Goal: Information Seeking & Learning: Learn about a topic

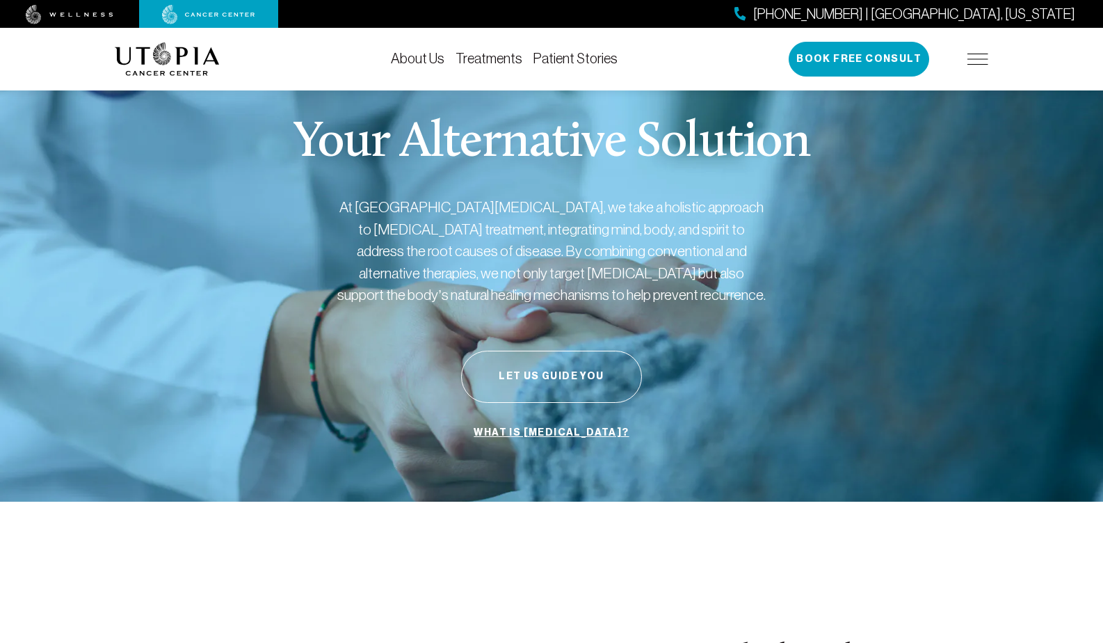
click at [978, 58] on img at bounding box center [977, 59] width 21 height 11
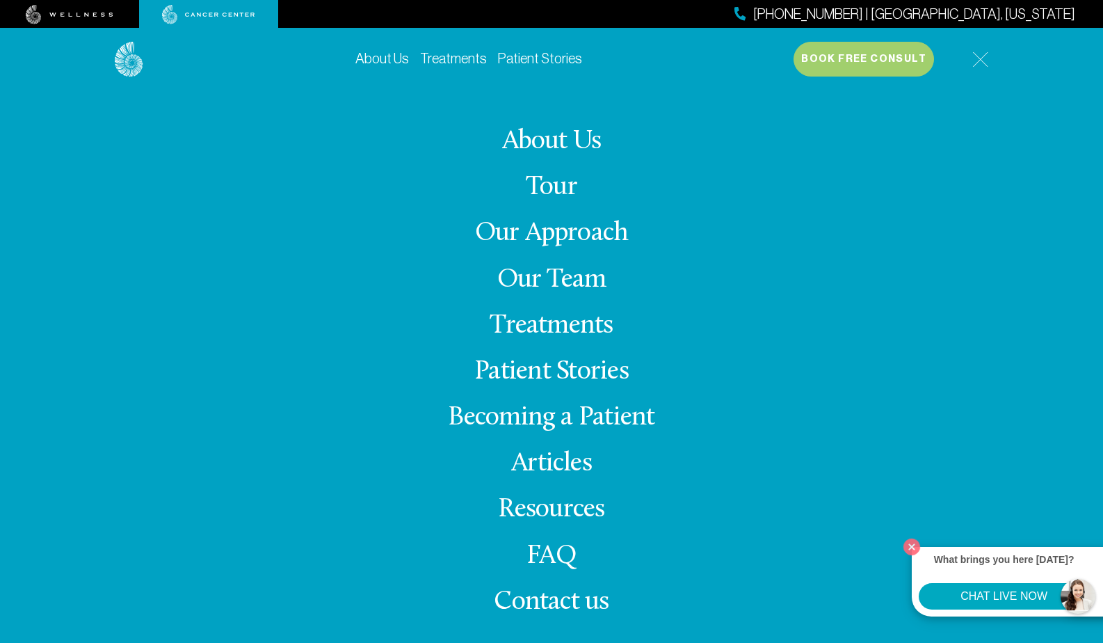
click at [554, 458] on link "Articles" at bounding box center [551, 463] width 81 height 27
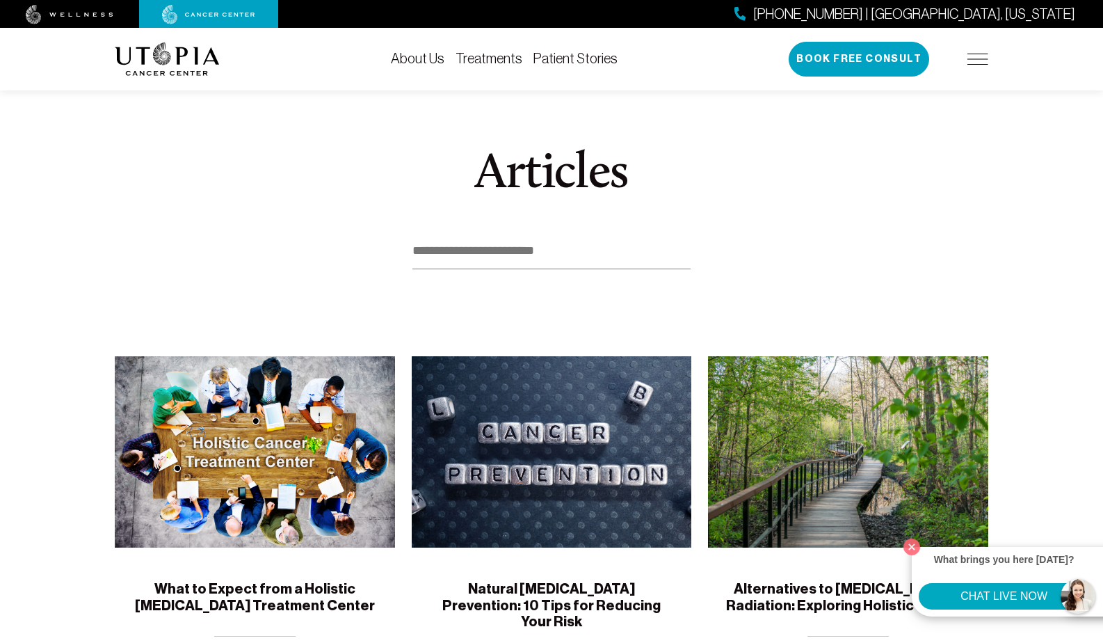
click at [842, 469] on img at bounding box center [848, 451] width 280 height 191
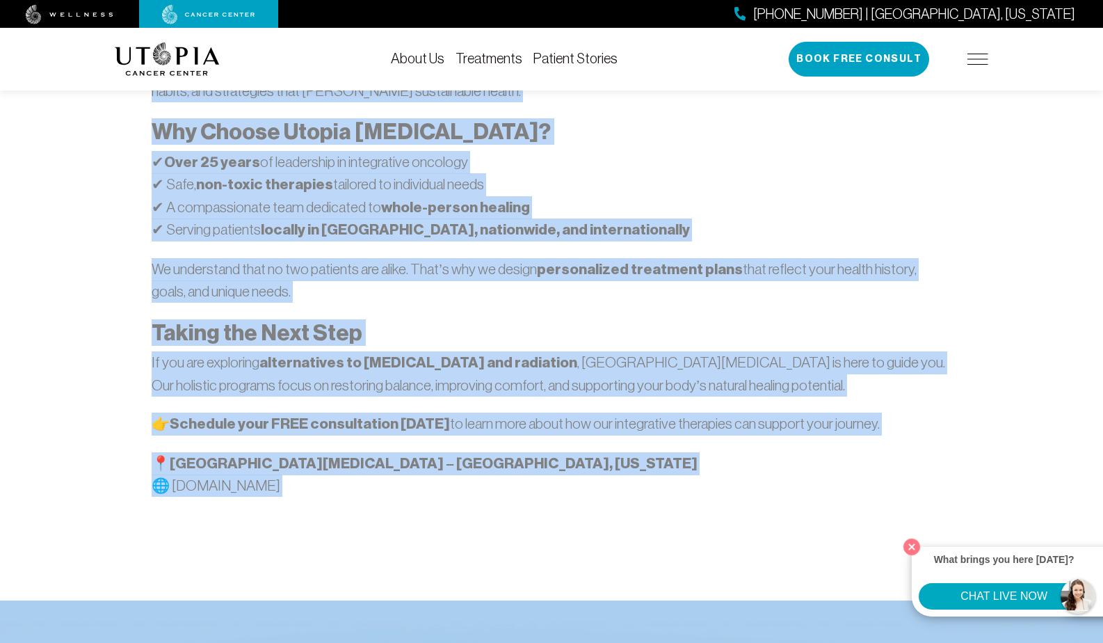
scroll to position [2093, 0]
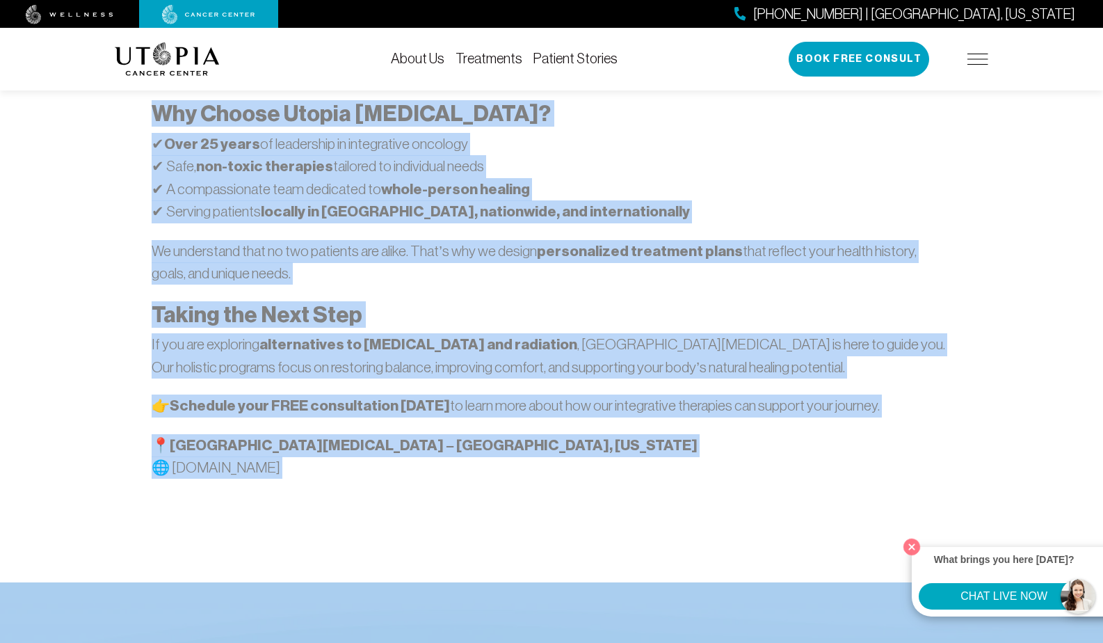
drag, startPoint x: 154, startPoint y: 199, endPoint x: 476, endPoint y: 366, distance: 362.7
copy div "Loremipsumdol sit Ametco adi Elitseddoeiu Temporincidi utl etdolorem ali eni ad…"
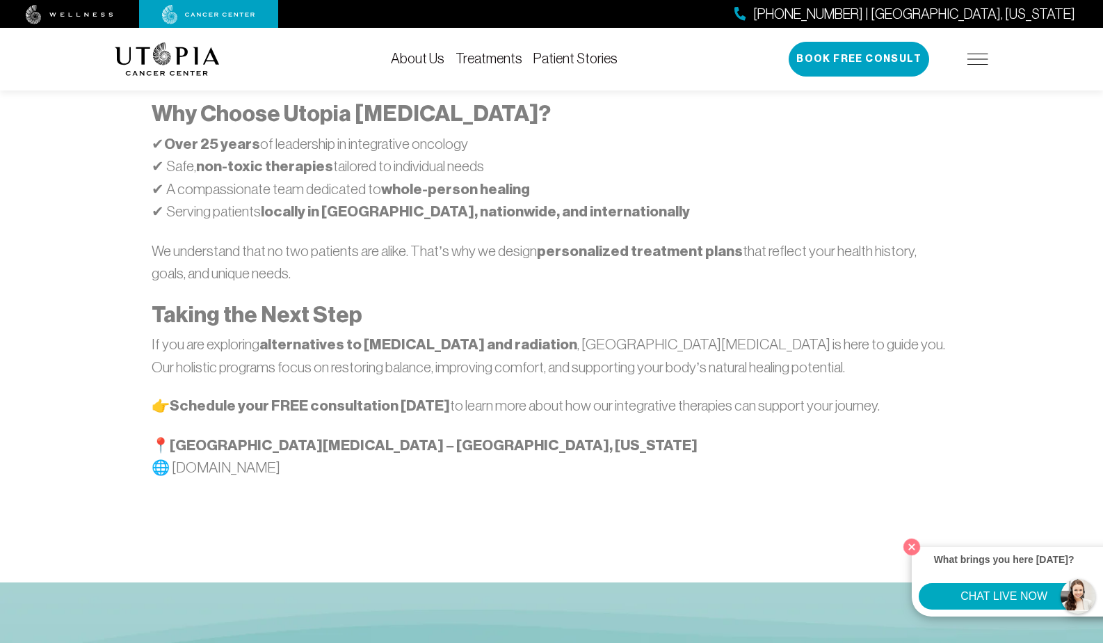
click at [924, 394] on p "👉 Schedule your FREE consultation [DATE] to learn more about how our integrativ…" at bounding box center [551, 405] width 799 height 23
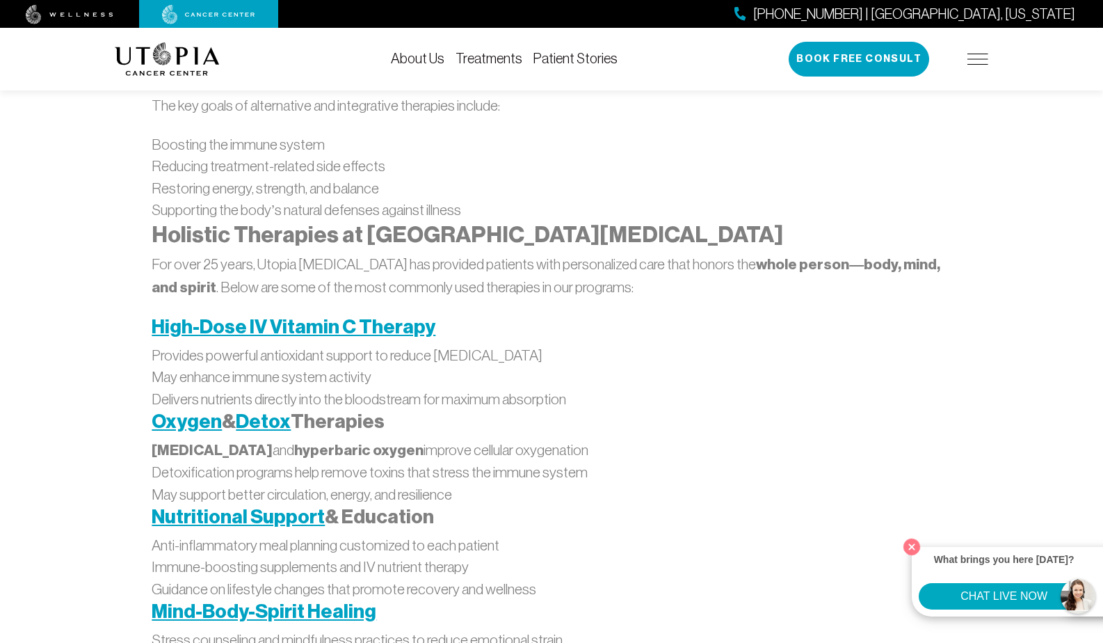
scroll to position [1278, 0]
click at [599, 339] on div "Educational Insights from [GEOGRAPHIC_DATA][MEDICAL_DATA] Understanding the Sea…" at bounding box center [551, 466] width 799 height 1653
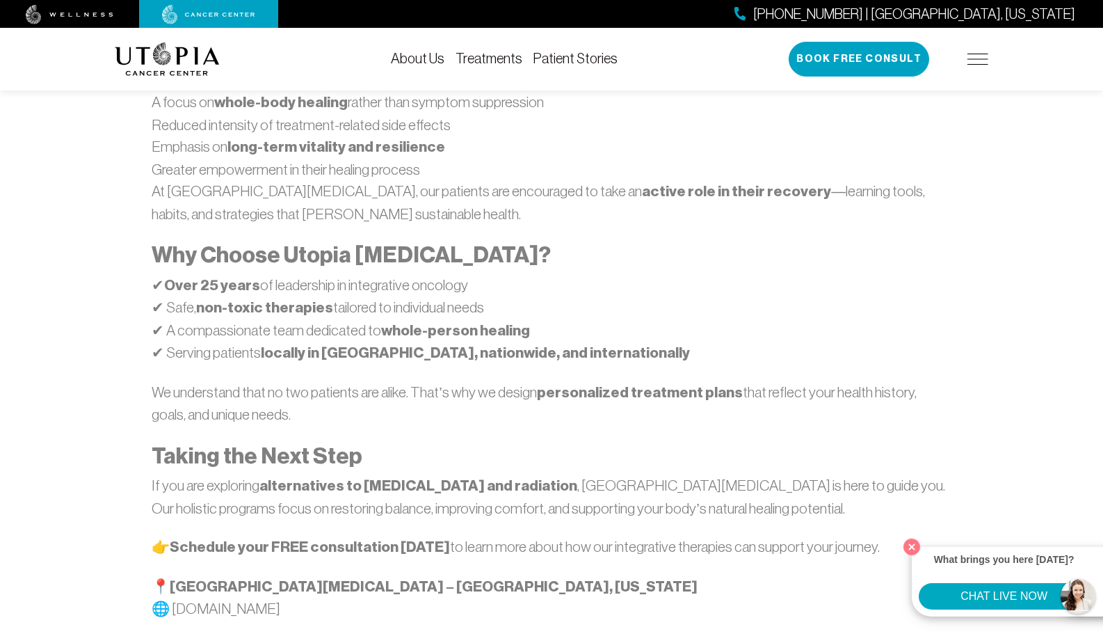
scroll to position [1954, 0]
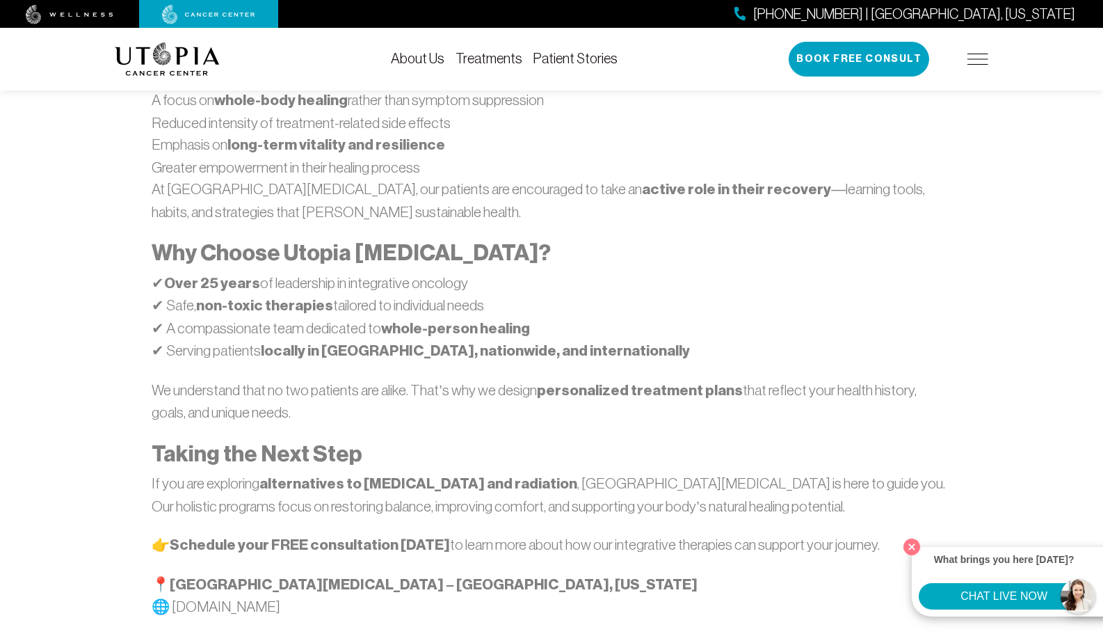
click at [205, 14] on img at bounding box center [208, 14] width 93 height 19
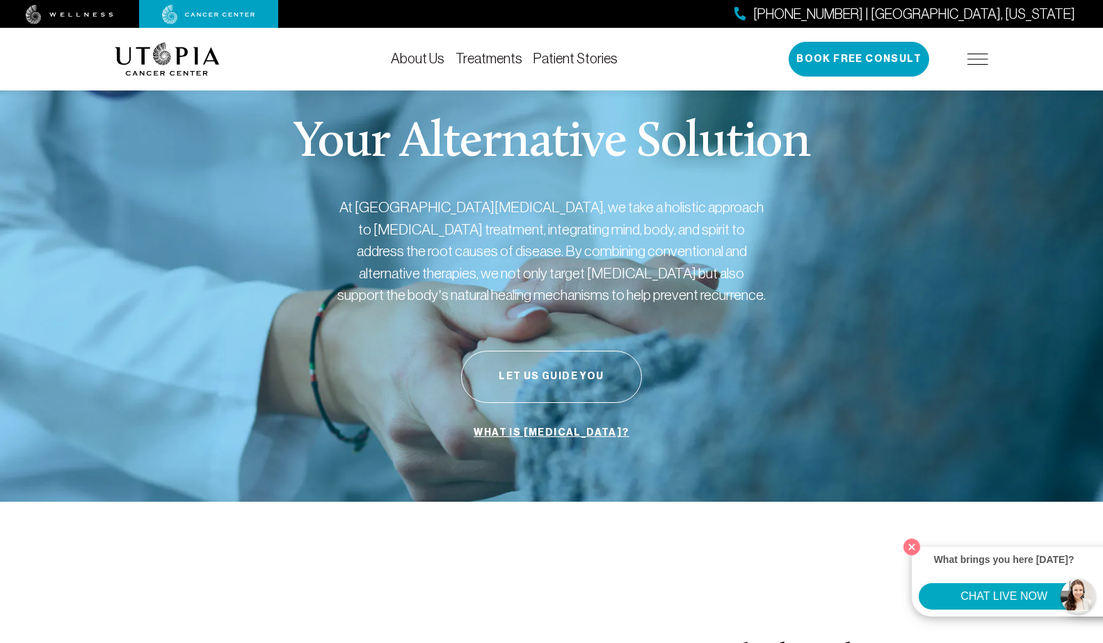
click at [485, 56] on link "Treatments" at bounding box center [489, 58] width 67 height 15
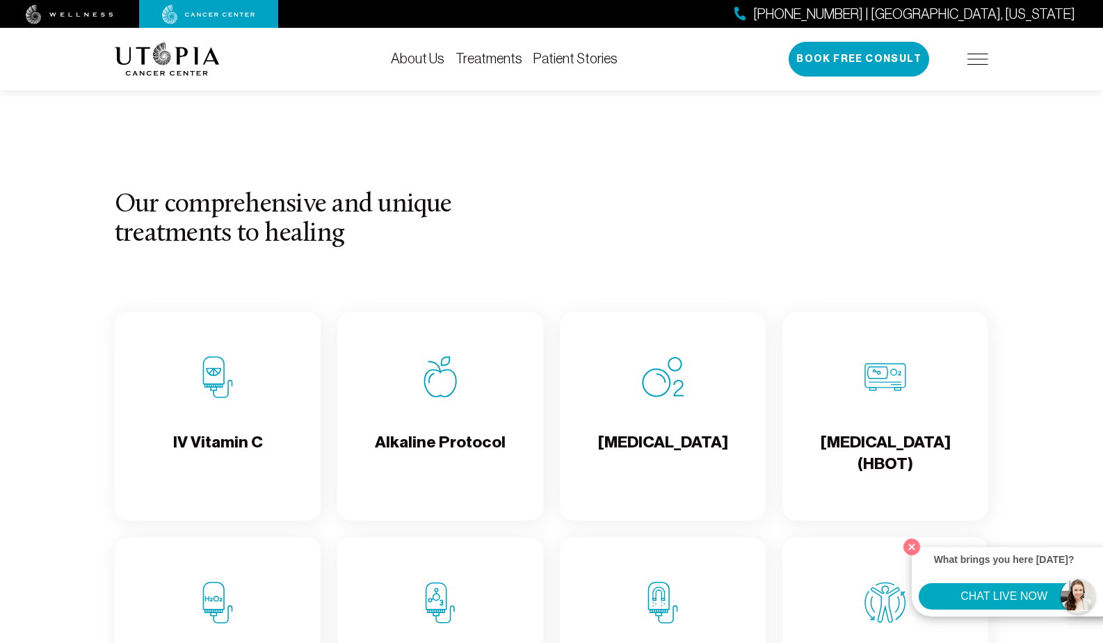
scroll to position [1245, 0]
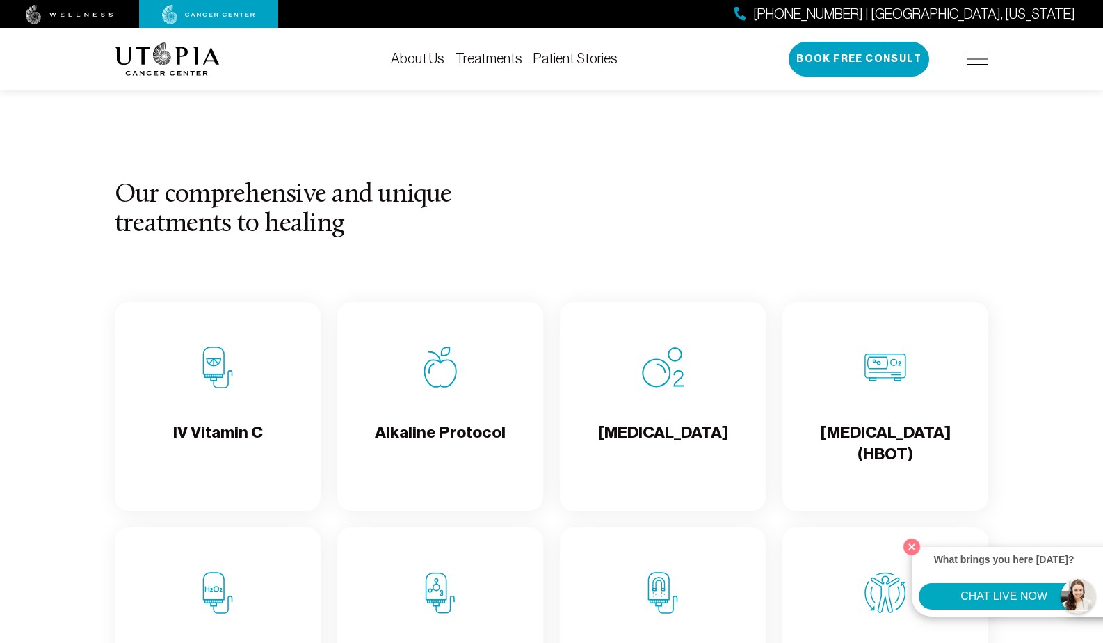
click at [211, 402] on div "IV Vitamin C" at bounding box center [218, 406] width 206 height 209
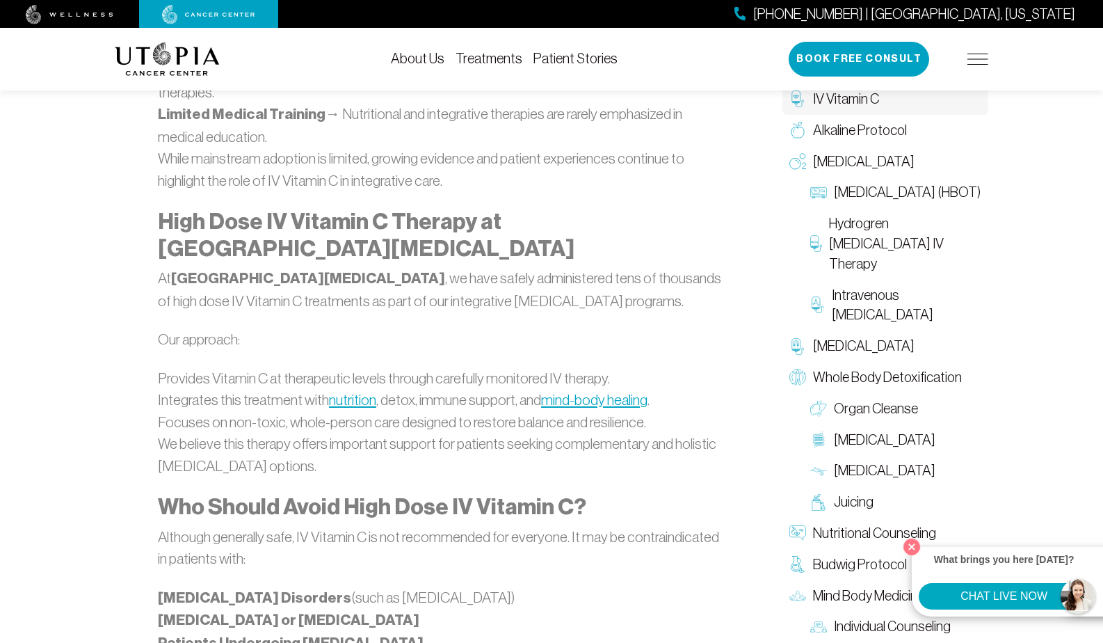
scroll to position [2337, 0]
click at [843, 101] on span "IV Vitamin C" at bounding box center [846, 99] width 66 height 20
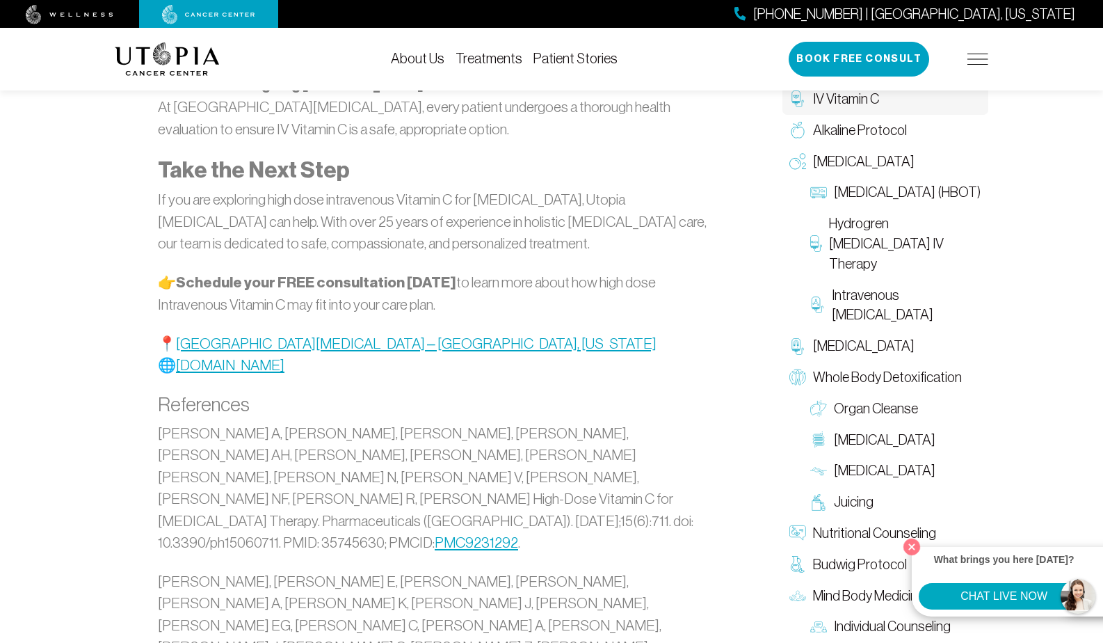
scroll to position [2895, 0]
click at [876, 156] on span "[MEDICAL_DATA]" at bounding box center [864, 162] width 102 height 20
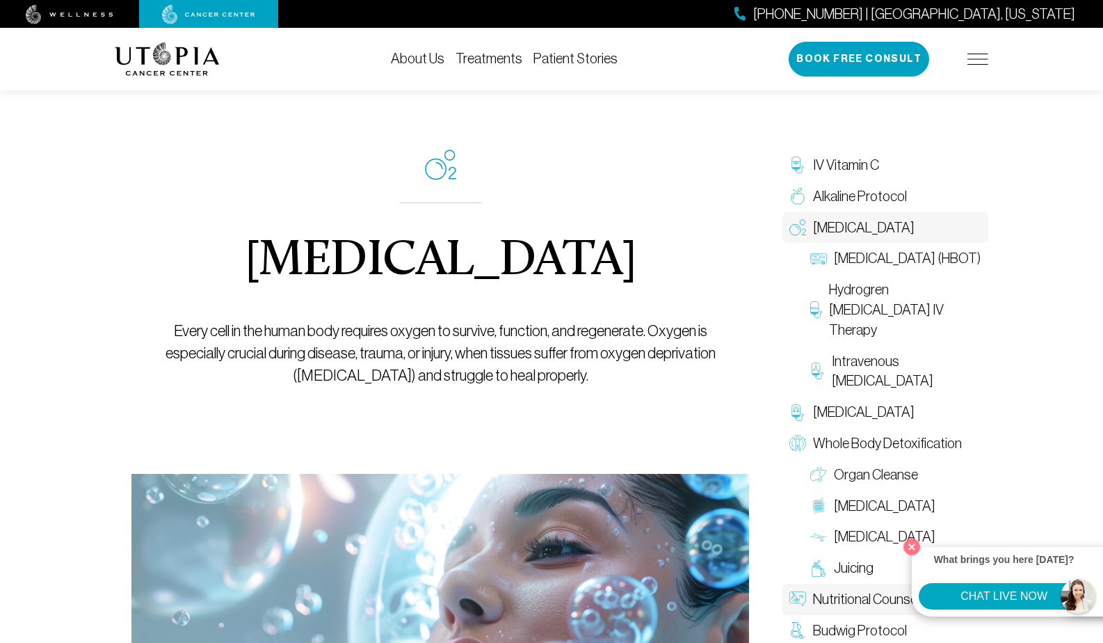
click at [841, 600] on span "Nutritional Counseling" at bounding box center [874, 599] width 123 height 20
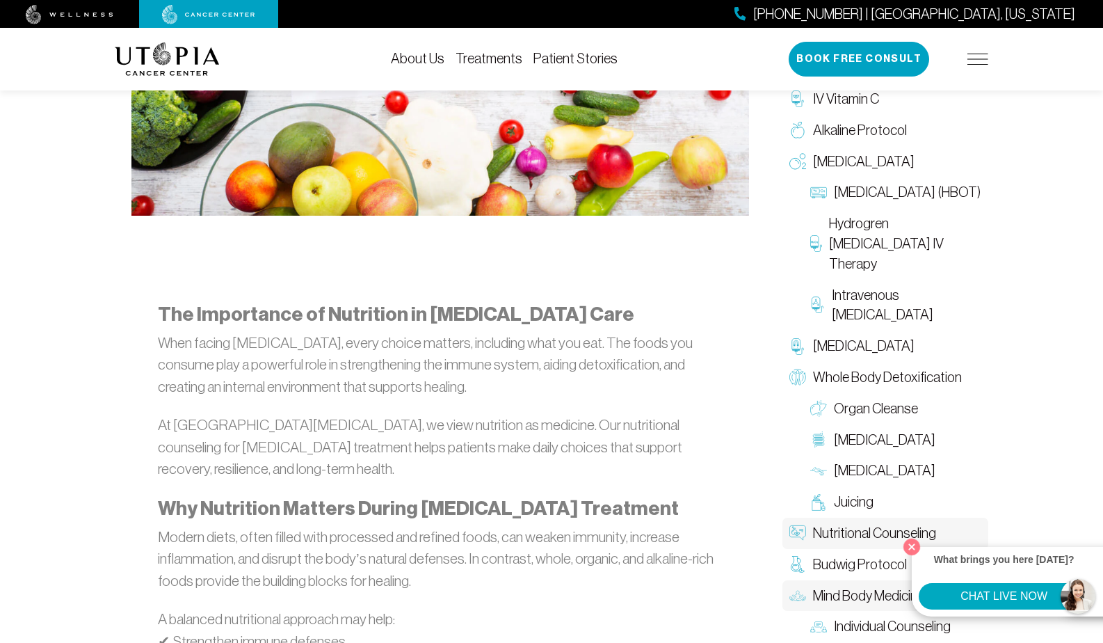
scroll to position [696, 0]
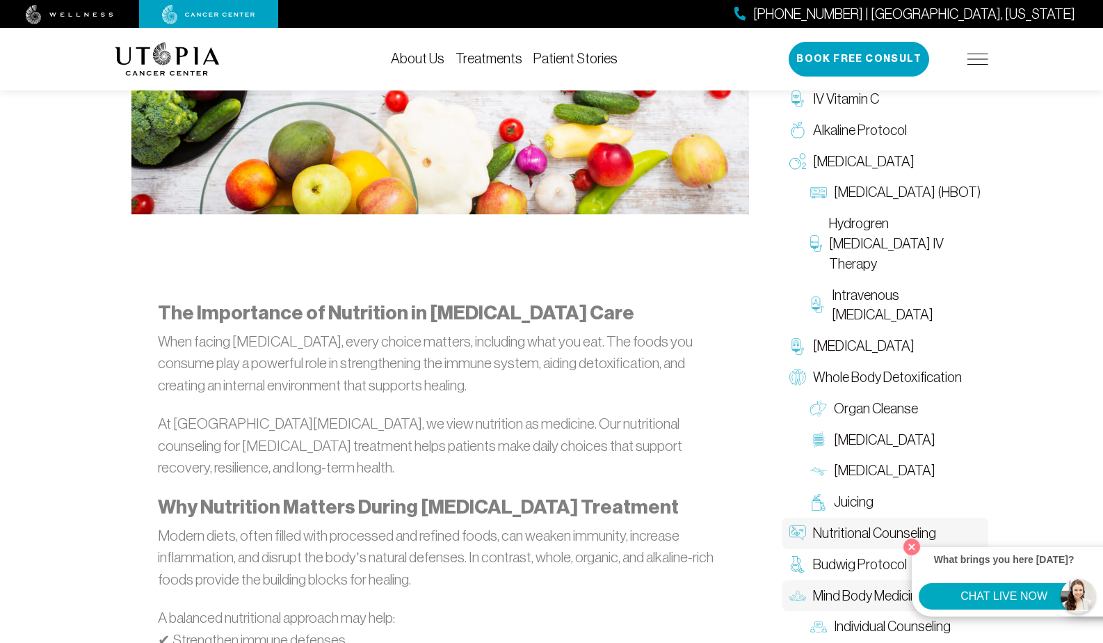
click at [844, 593] on span "Mind Body Medicine" at bounding box center [868, 596] width 111 height 20
